Goal: Task Accomplishment & Management: Manage account settings

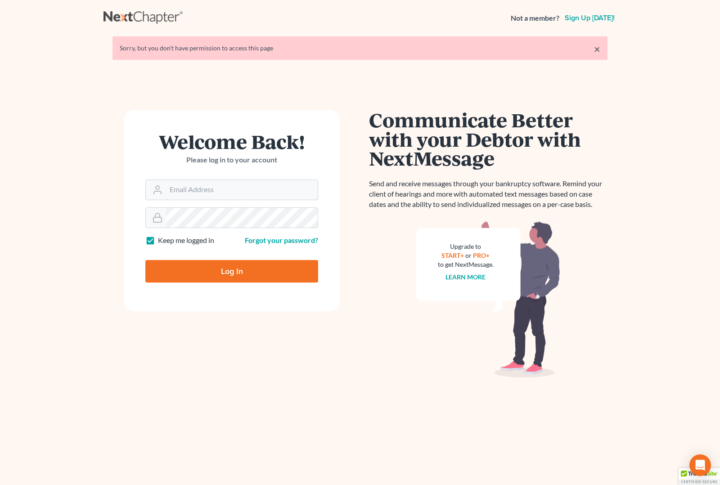
type input "[PERSON_NAME][EMAIL_ADDRESS][DOMAIN_NAME]"
click at [218, 272] on input "Log In" at bounding box center [231, 271] width 173 height 22
type input "Thinking..."
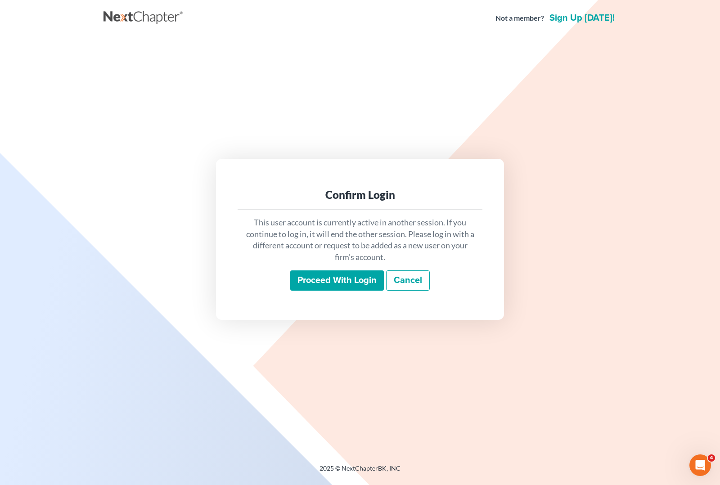
click at [327, 282] on input "Proceed with login" at bounding box center [337, 280] width 94 height 21
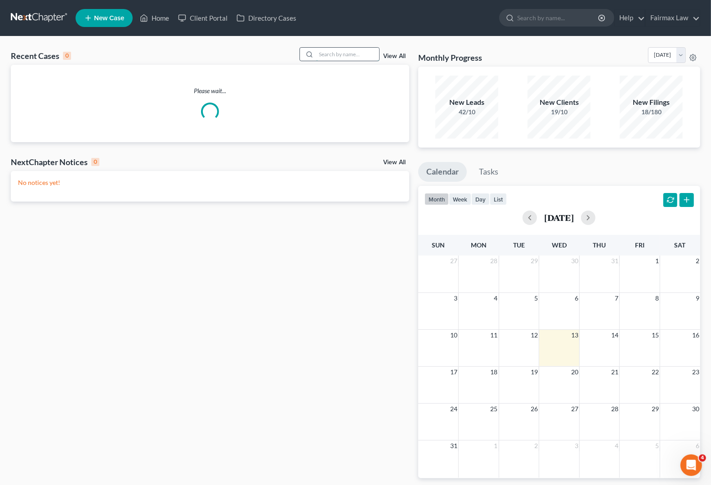
click at [351, 57] on input "search" at bounding box center [347, 54] width 63 height 13
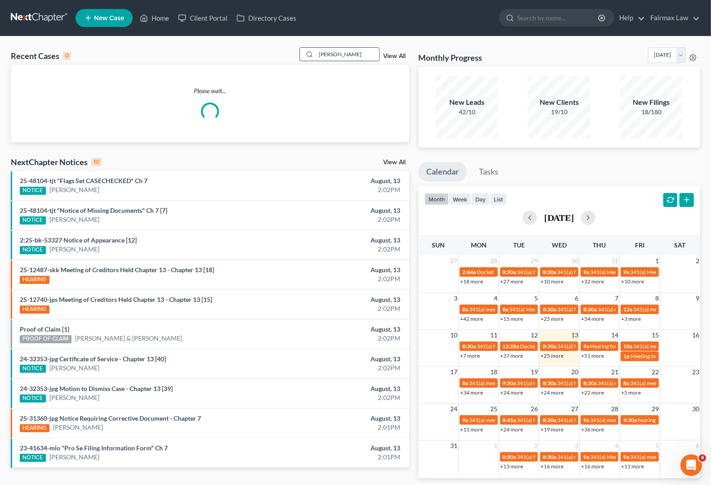
type input "heather olson"
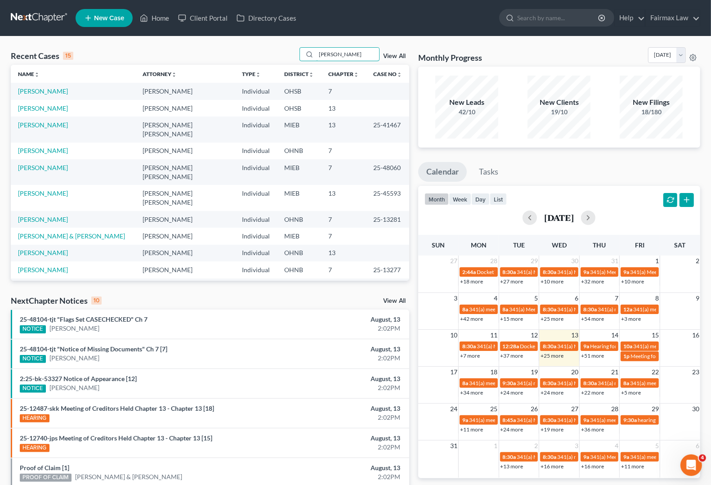
drag, startPoint x: 365, startPoint y: 52, endPoint x: -58, endPoint y: 48, distance: 422.9
click at [0, 48] on html "Home New Case Client Portal Directory Cases Fairmax Law angela@fairmaxlaw.com M…" at bounding box center [355, 323] width 711 height 647
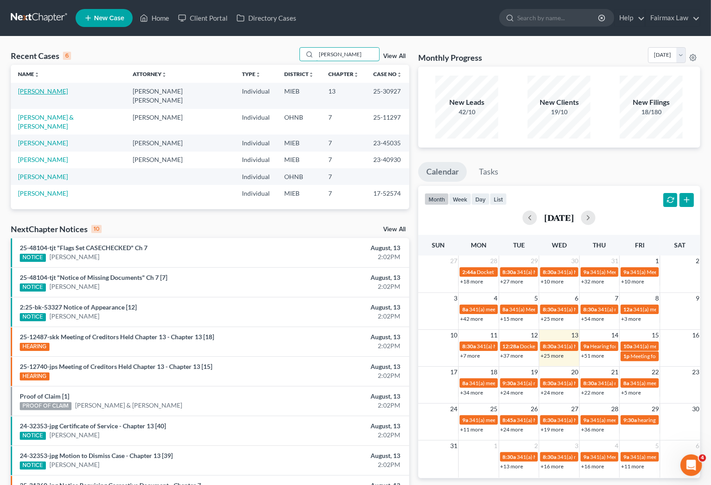
type input "olson"
click at [44, 91] on link "Olson, Heather" at bounding box center [43, 91] width 50 height 8
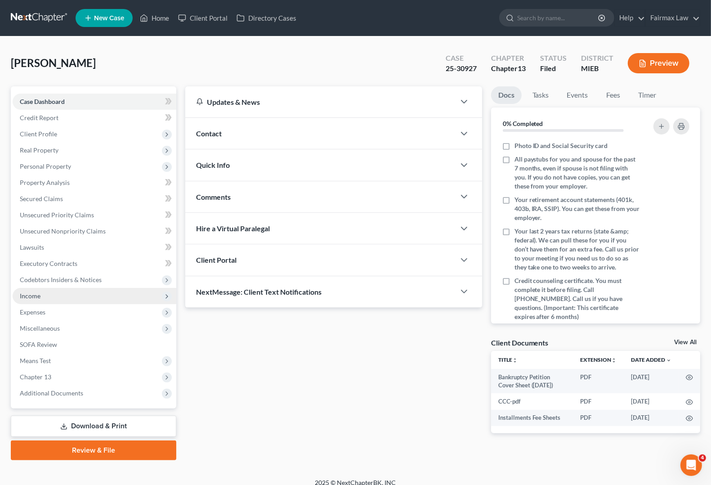
click at [31, 298] on span "Income" at bounding box center [30, 296] width 21 height 8
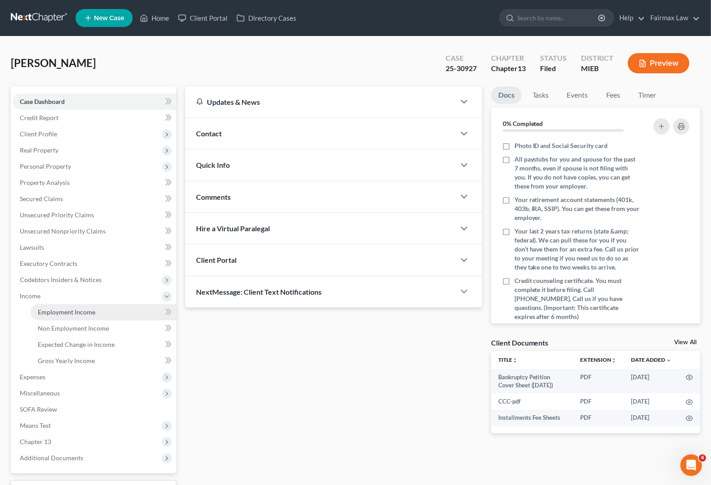
click at [57, 313] on span "Employment Income" at bounding box center [67, 312] width 58 height 8
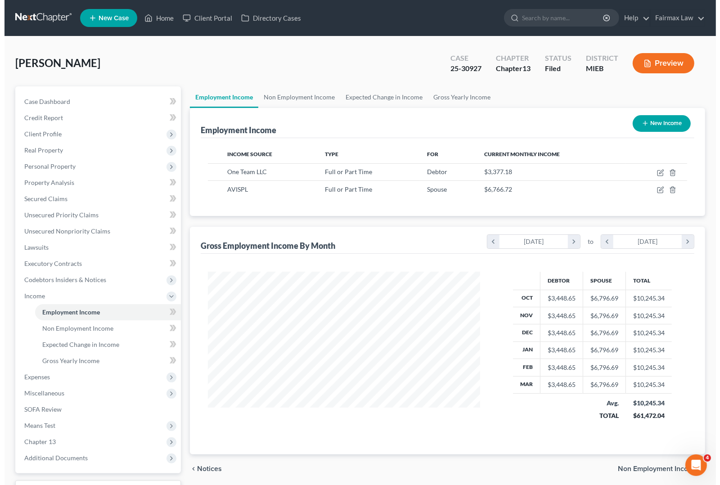
scroll to position [162, 289]
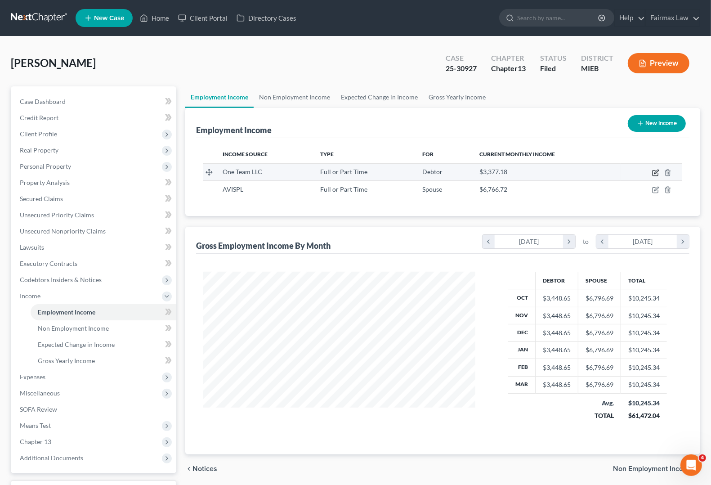
click at [657, 175] on icon "button" at bounding box center [655, 172] width 5 height 5
select select "0"
select select "23"
select select "2"
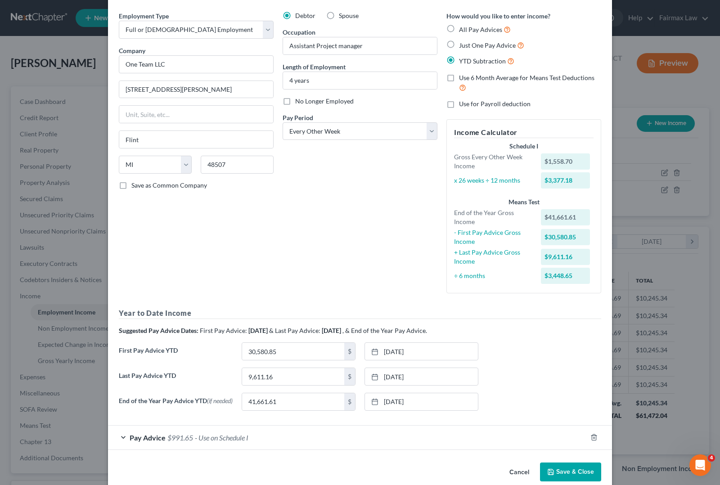
scroll to position [46, 0]
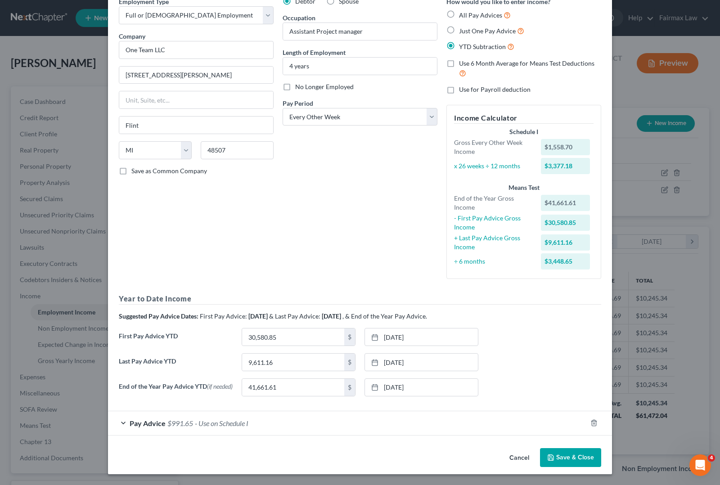
click at [135, 426] on span "Pay Advice" at bounding box center [148, 423] width 36 height 9
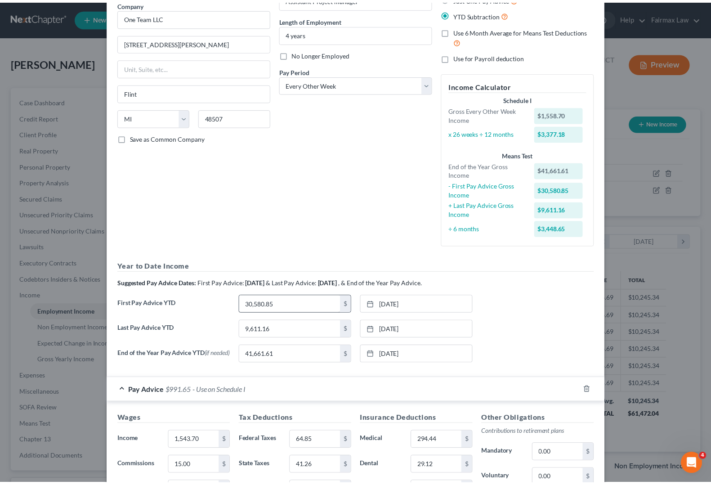
scroll to position [268, 0]
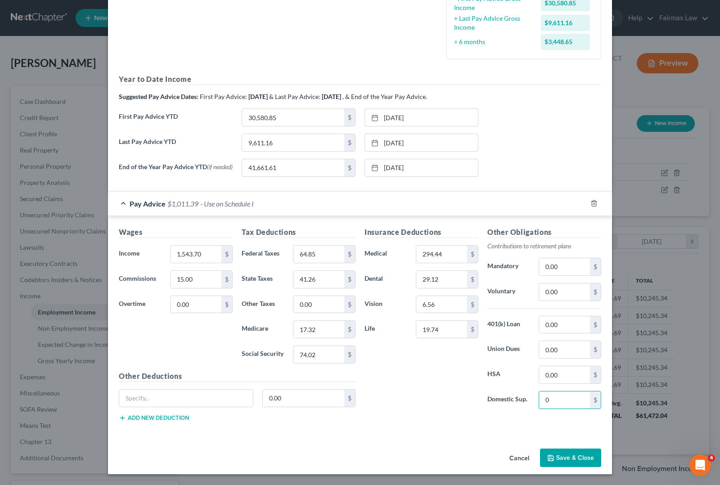
type input "0"
click at [540, 462] on button "Save & Close" at bounding box center [570, 457] width 61 height 19
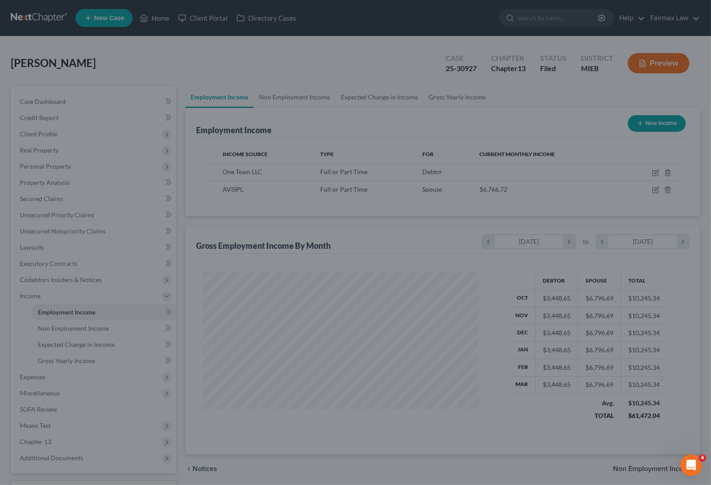
scroll to position [449667, 449538]
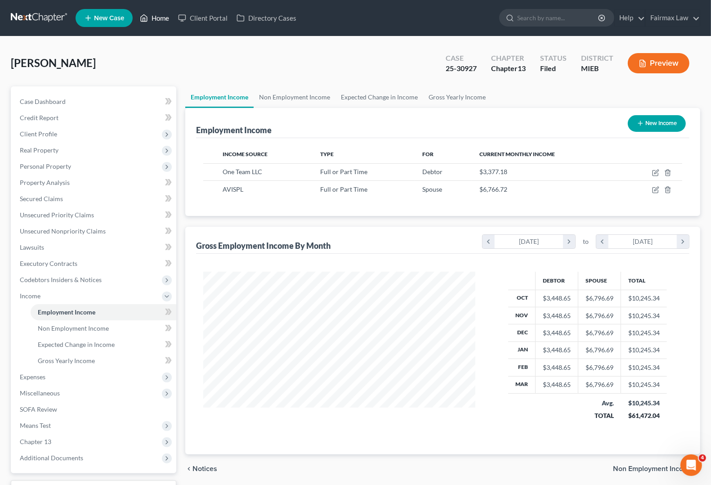
click at [164, 14] on link "Home" at bounding box center [154, 18] width 38 height 16
